Goal: Navigation & Orientation: Find specific page/section

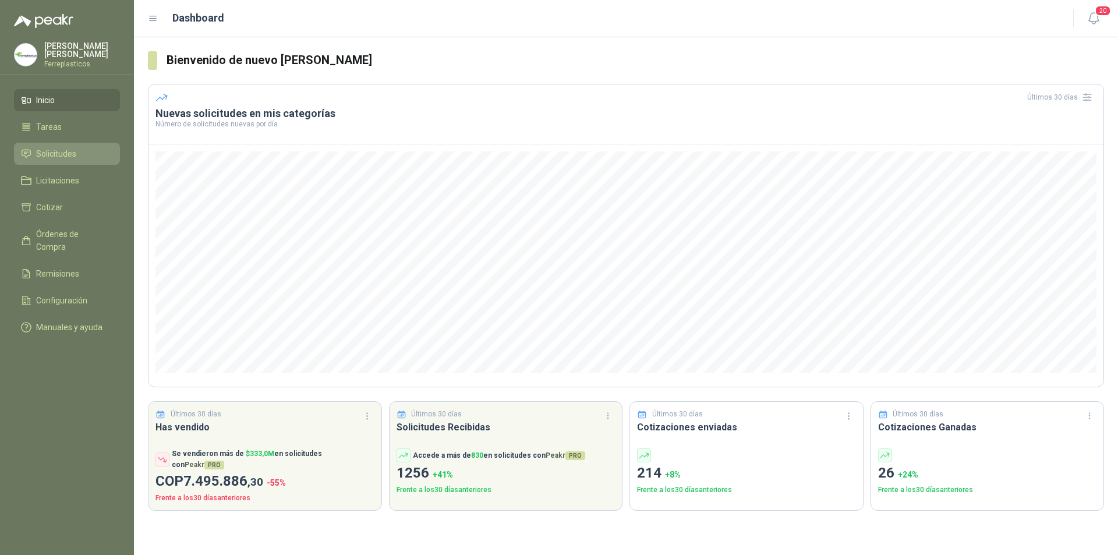
click at [52, 153] on span "Solicitudes" at bounding box center [56, 153] width 40 height 13
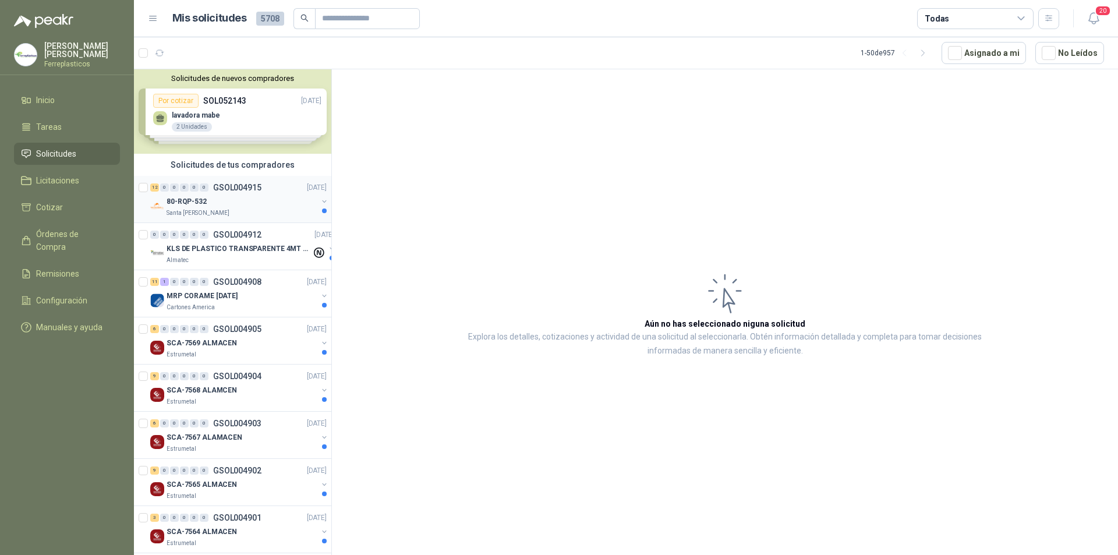
click at [241, 200] on div "80-RQP-532" at bounding box center [242, 202] width 151 height 14
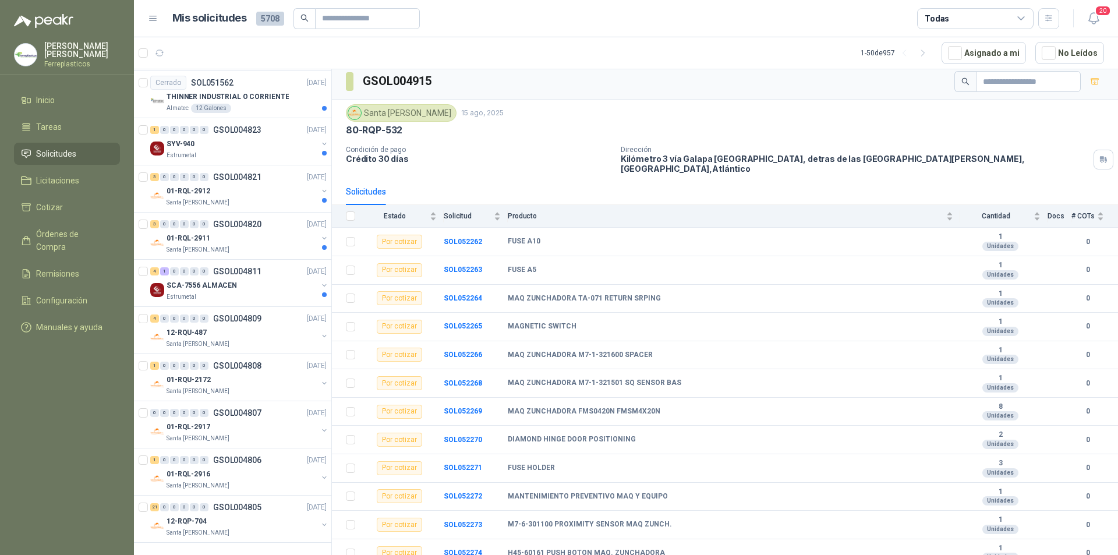
scroll to position [2001, 0]
click at [267, 231] on div "01-RQL-2911" at bounding box center [242, 238] width 151 height 14
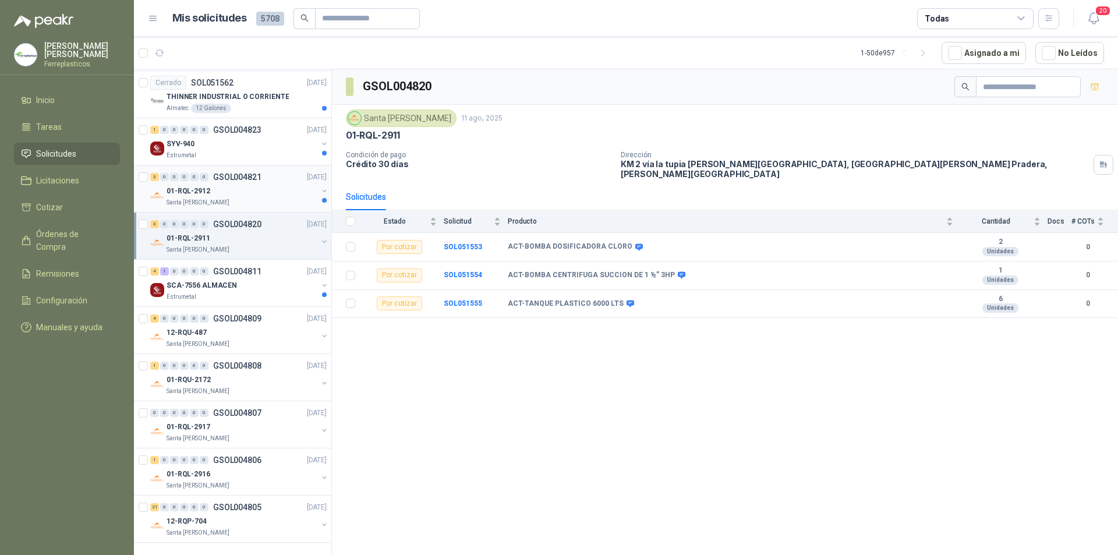
click at [271, 185] on div "01-RQL-2912" at bounding box center [242, 191] width 151 height 14
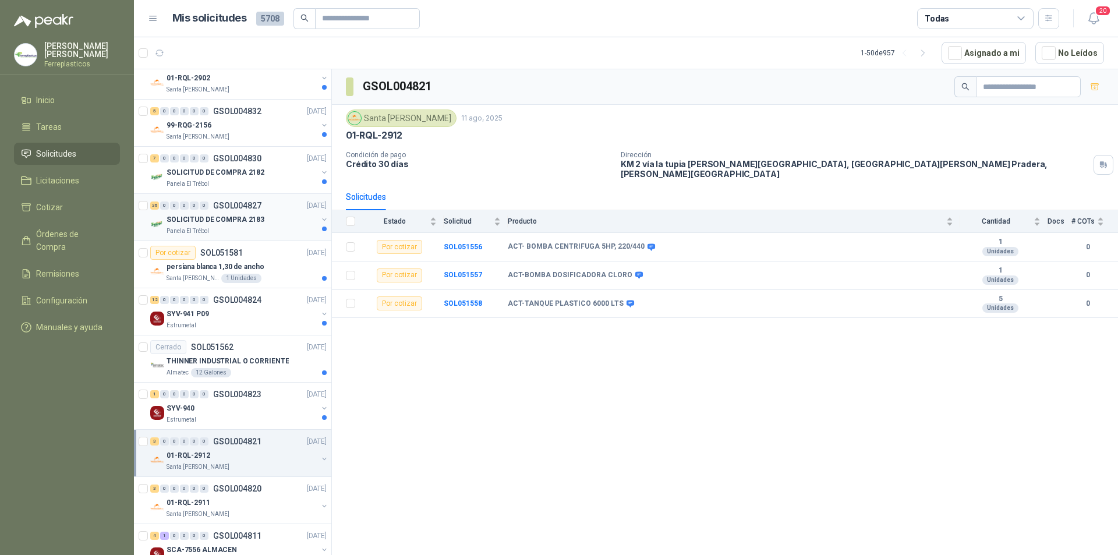
scroll to position [1710, 0]
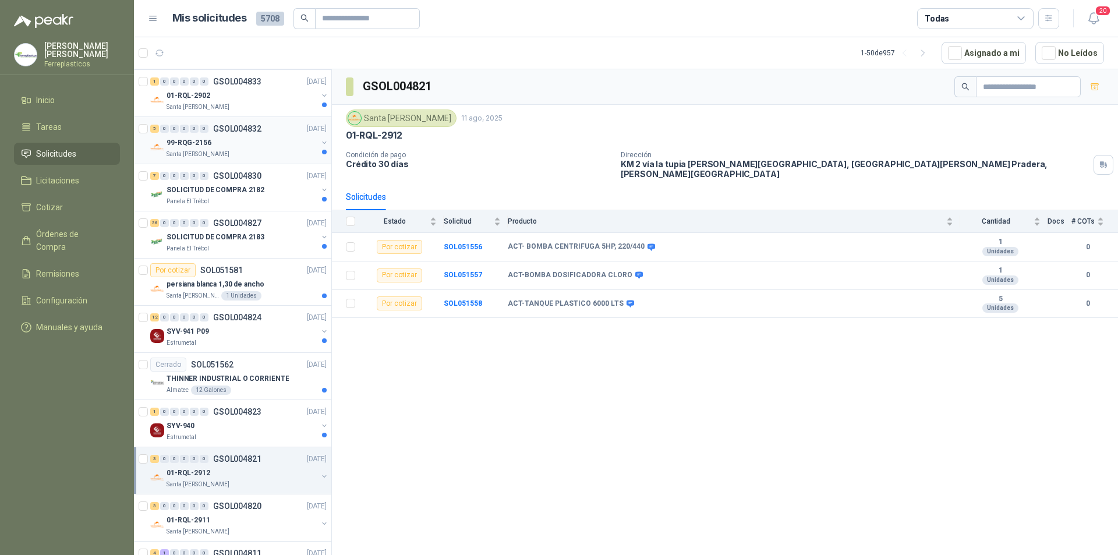
click at [260, 148] on div "99-RQG-2156" at bounding box center [242, 143] width 151 height 14
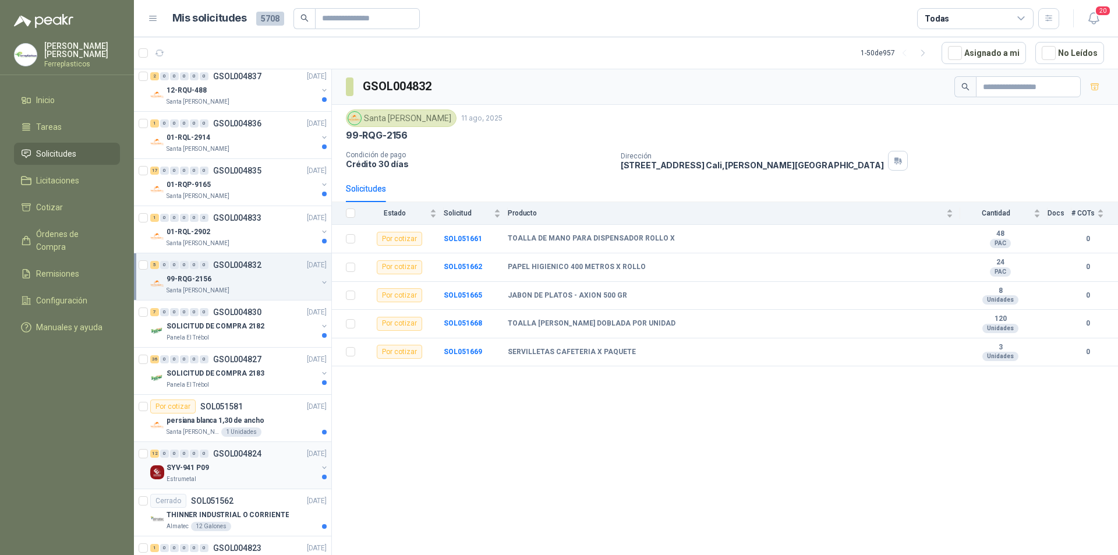
scroll to position [1477, 0]
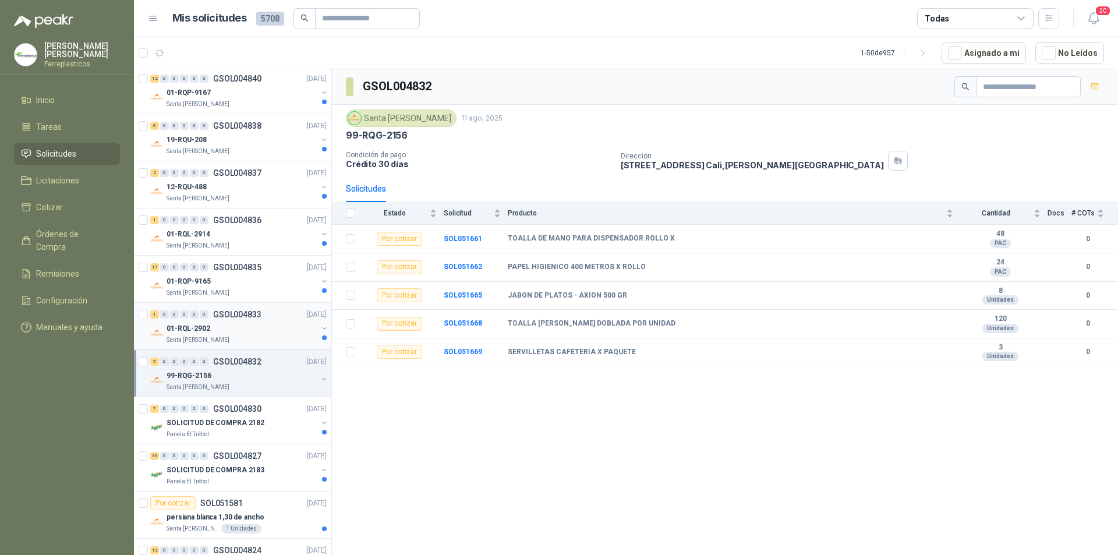
click at [257, 325] on div "01-RQL-2902" at bounding box center [242, 328] width 151 height 14
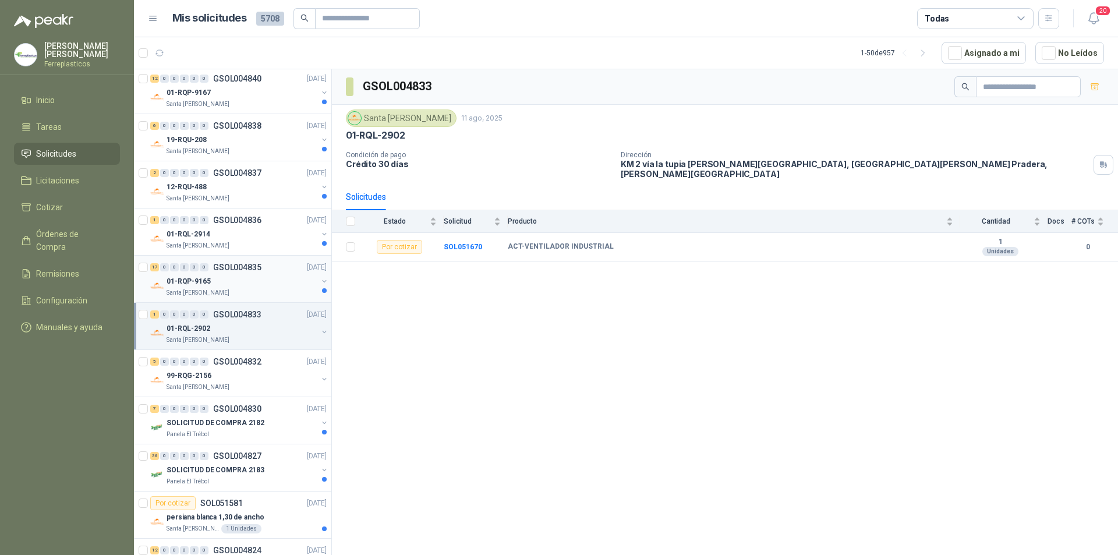
click at [267, 283] on div "01-RQP-9165" at bounding box center [242, 281] width 151 height 14
